Goal: Task Accomplishment & Management: Manage account settings

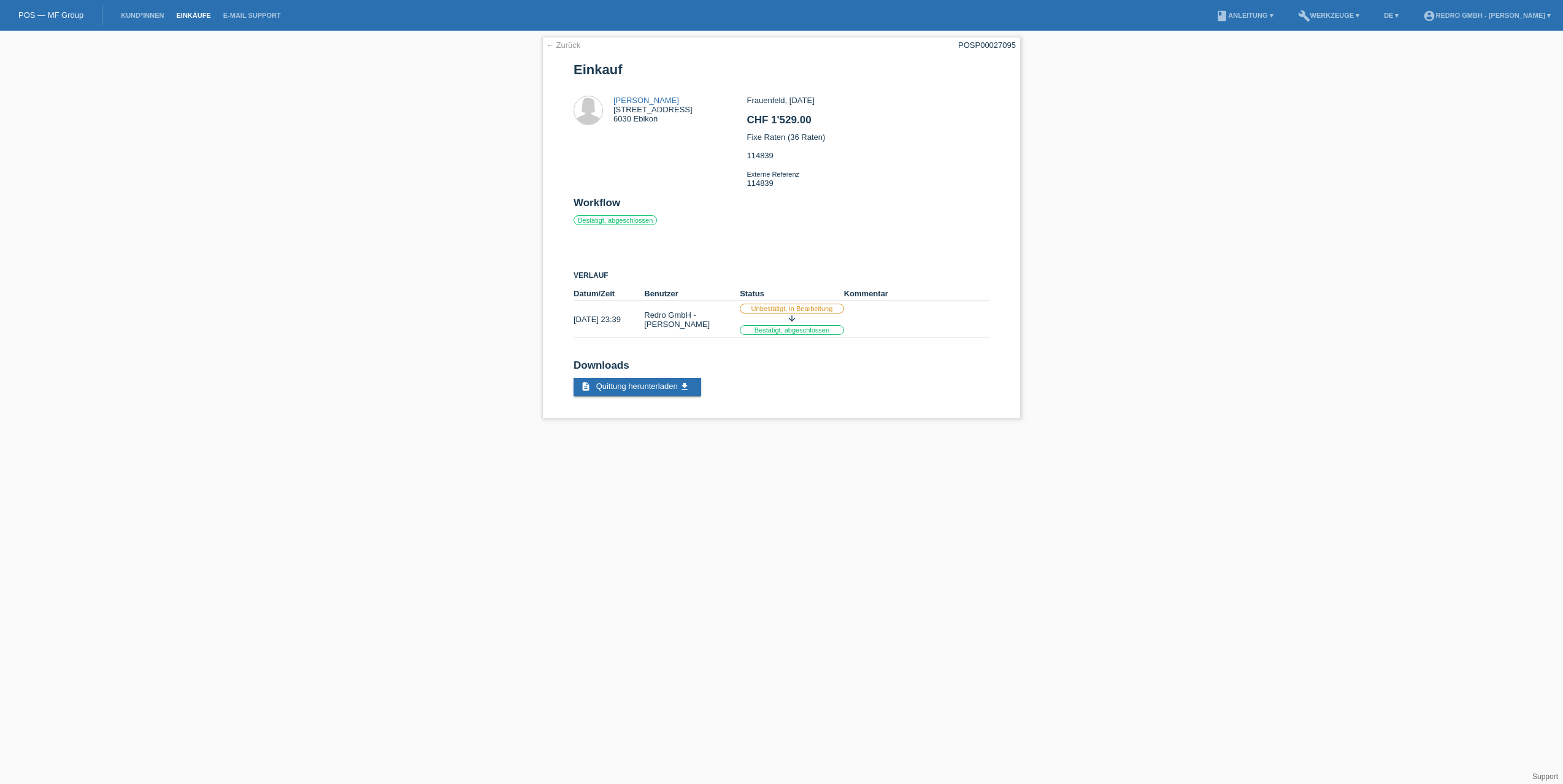
click at [181, 17] on link "Einkäufe" at bounding box center [193, 15] width 47 height 8
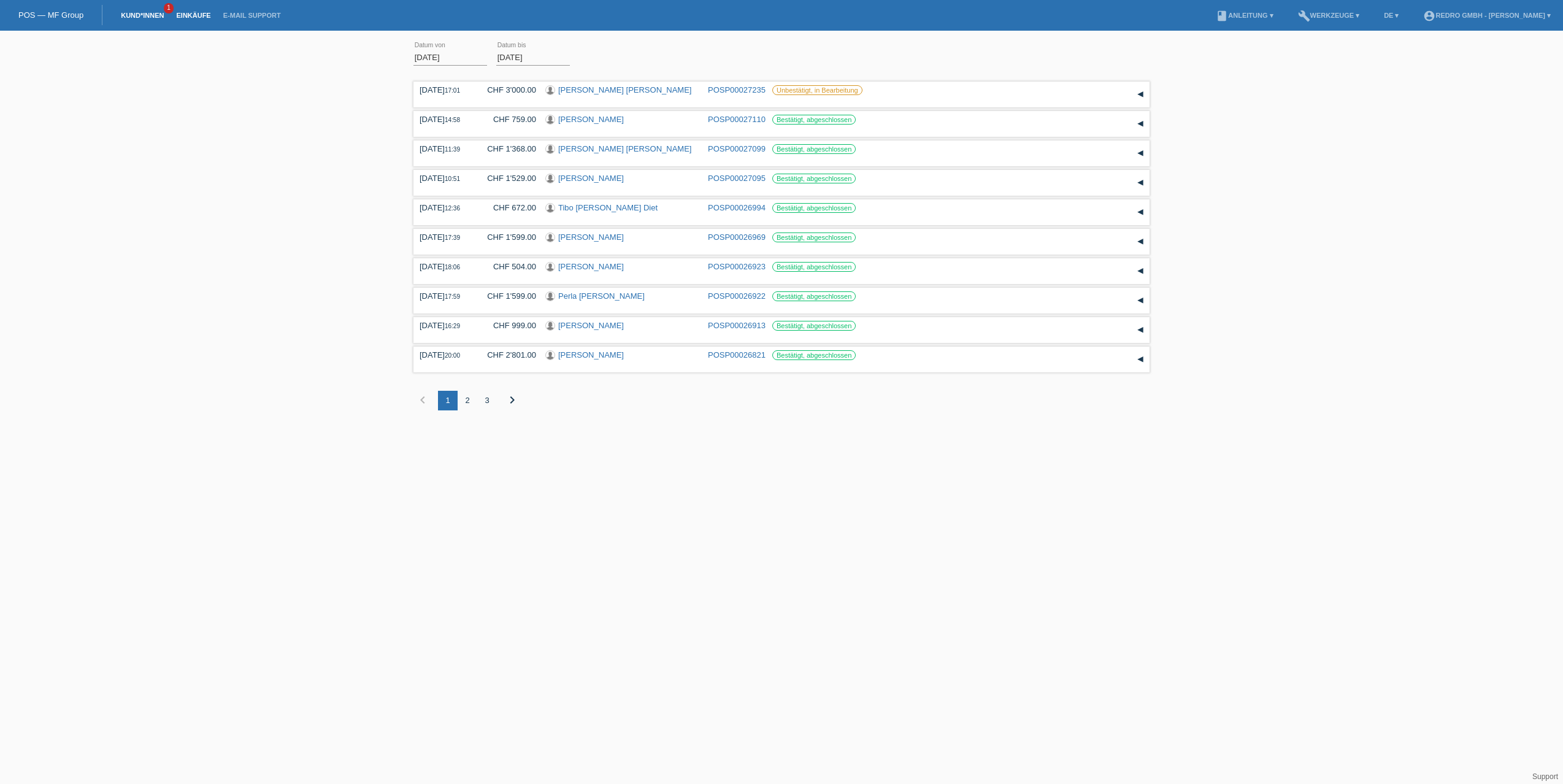
click at [136, 13] on link "Kund*innen" at bounding box center [143, 15] width 55 height 8
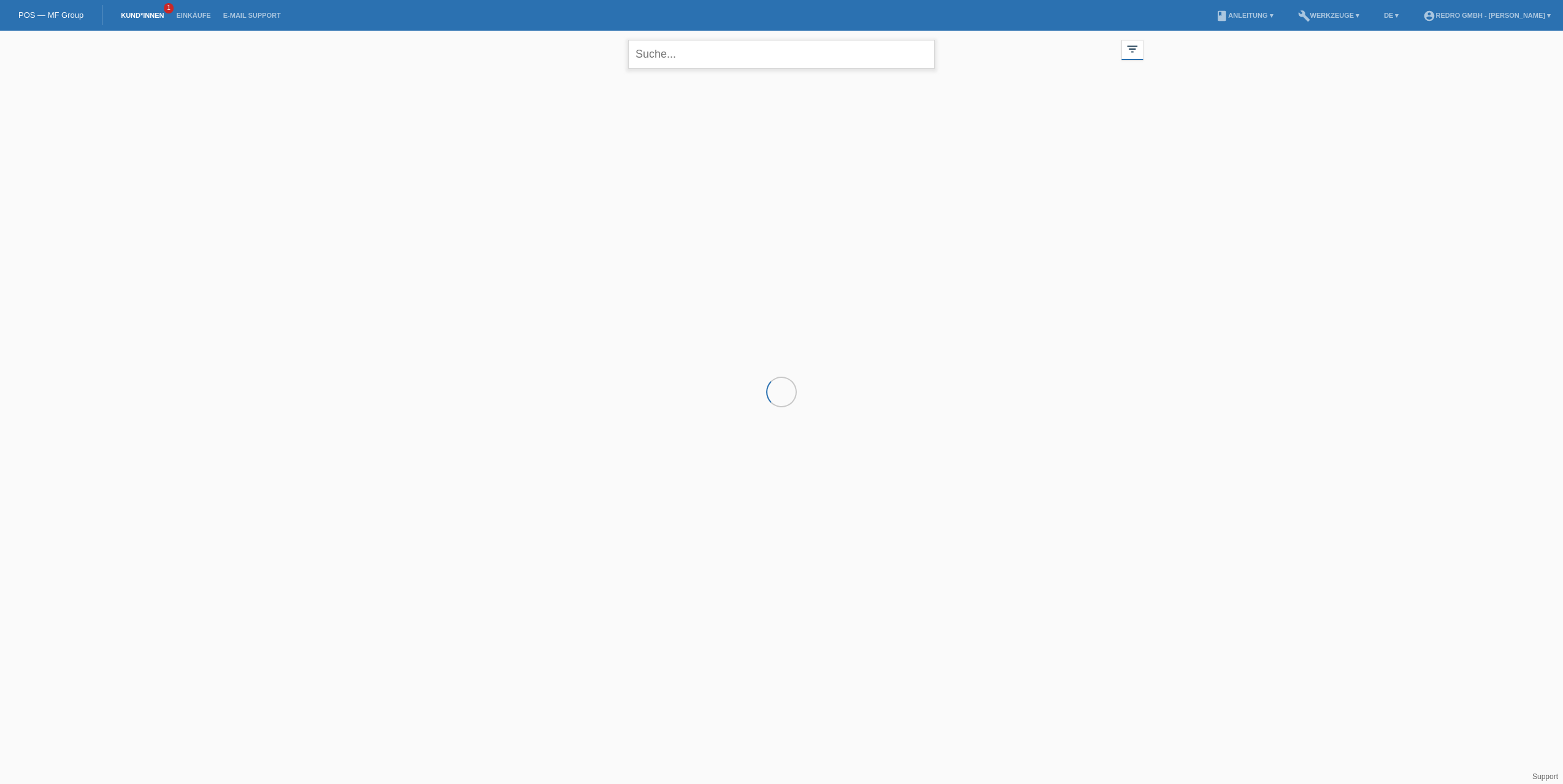
click at [658, 52] on input "text" at bounding box center [782, 54] width 307 height 29
paste input "Fiorelli"
type input "Fiorelli"
click at [606, 174] on span "Anzeigen" at bounding box center [602, 172] width 33 height 10
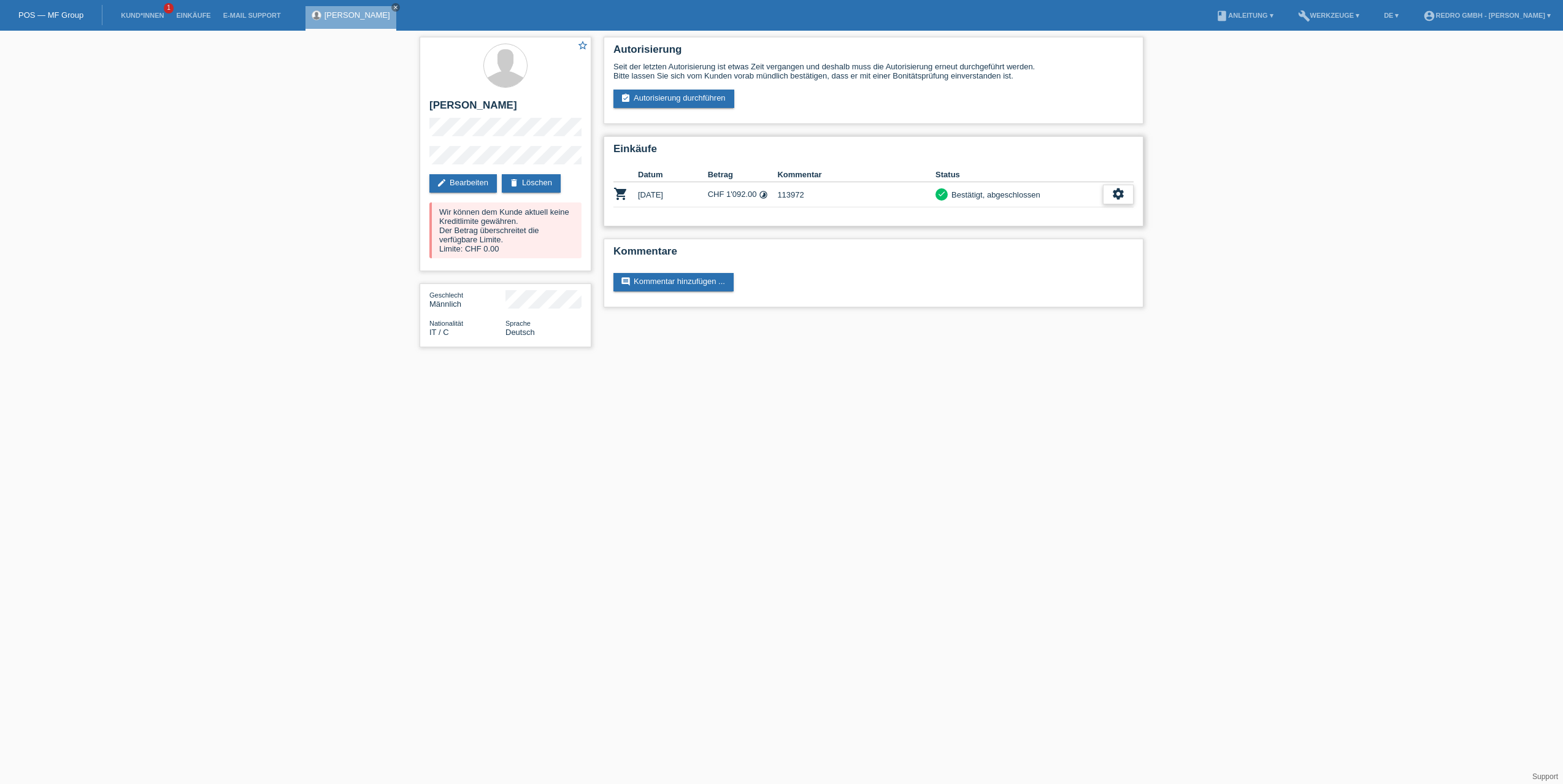
click at [1122, 198] on icon "settings" at bounding box center [1118, 194] width 13 height 13
click at [1085, 275] on span "Stornierung hinzufügen..." at bounding box center [1075, 269] width 92 height 14
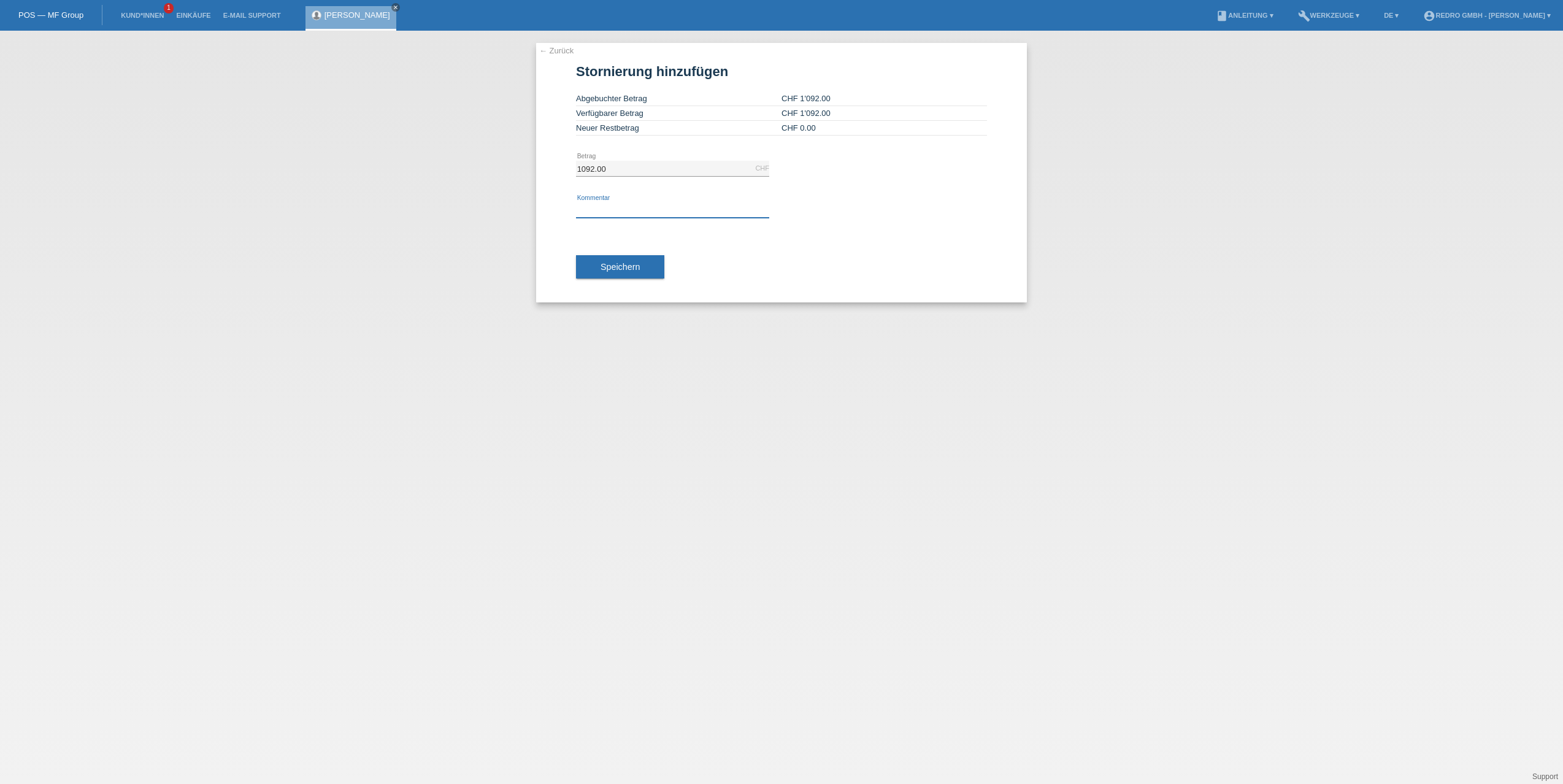
click at [683, 206] on input "text" at bounding box center [672, 210] width 193 height 15
type input "Kunde will Produkte doch nicht mehr haben"
click at [620, 267] on span "Speichern" at bounding box center [620, 267] width 39 height 10
